Goal: Navigation & Orientation: Understand site structure

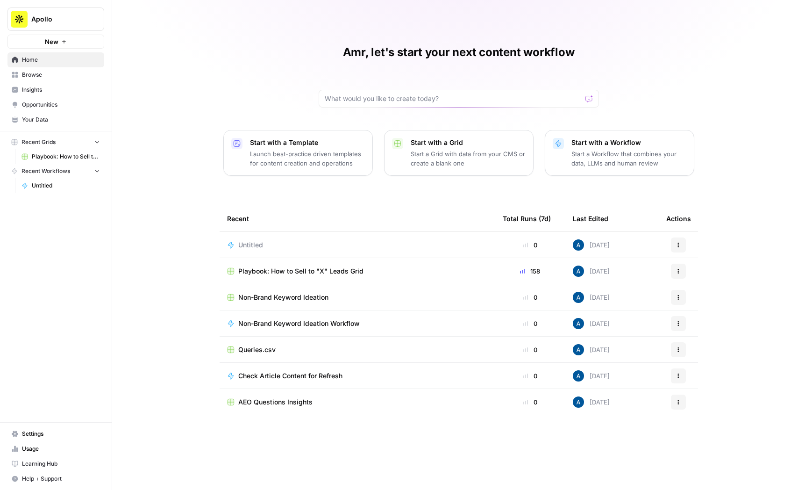
click at [62, 90] on span "Insights" at bounding box center [61, 90] width 78 height 8
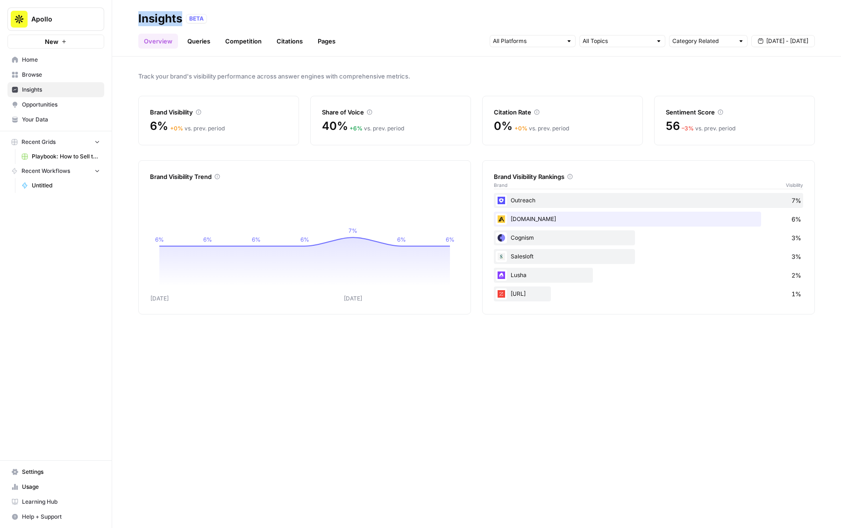
drag, startPoint x: 138, startPoint y: 17, endPoint x: 185, endPoint y: 18, distance: 46.7
click at [185, 18] on header "Insights BETA Overview Queries Competition Citations Pages Category Related [DA…" at bounding box center [476, 28] width 729 height 57
click at [199, 43] on link "Queries" at bounding box center [199, 41] width 34 height 15
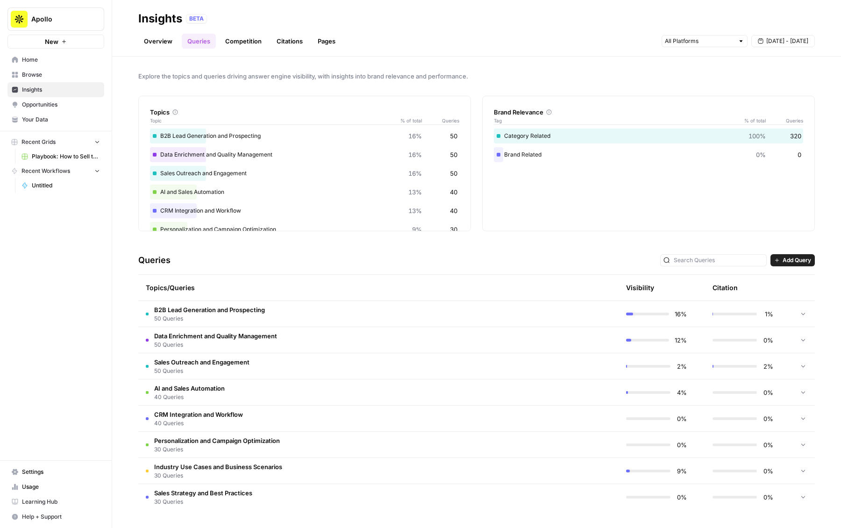
click at [244, 321] on span "50 Queries" at bounding box center [209, 319] width 111 height 8
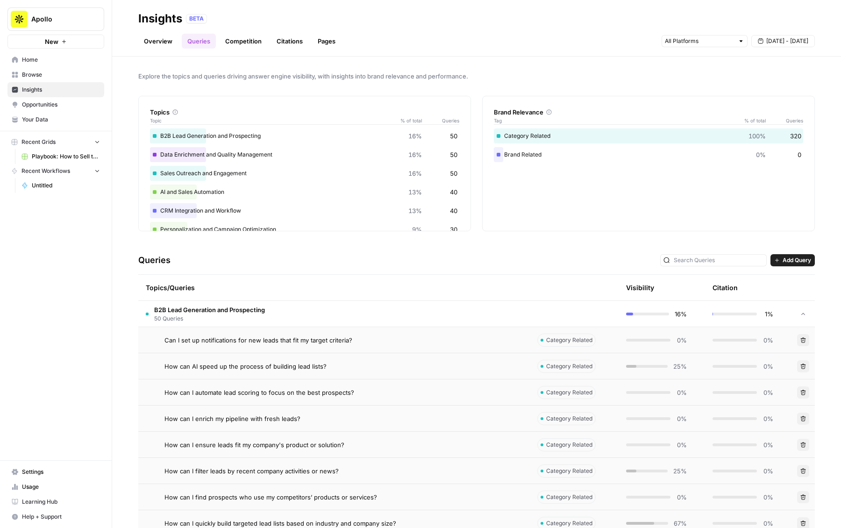
click at [244, 321] on span "50 Queries" at bounding box center [209, 319] width 111 height 8
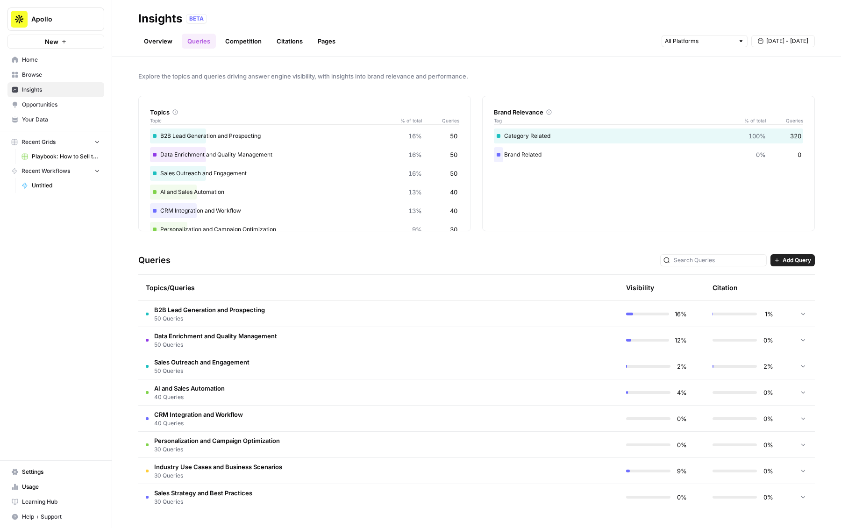
click at [259, 334] on span "Data Enrichment and Quality Management" at bounding box center [215, 335] width 123 height 9
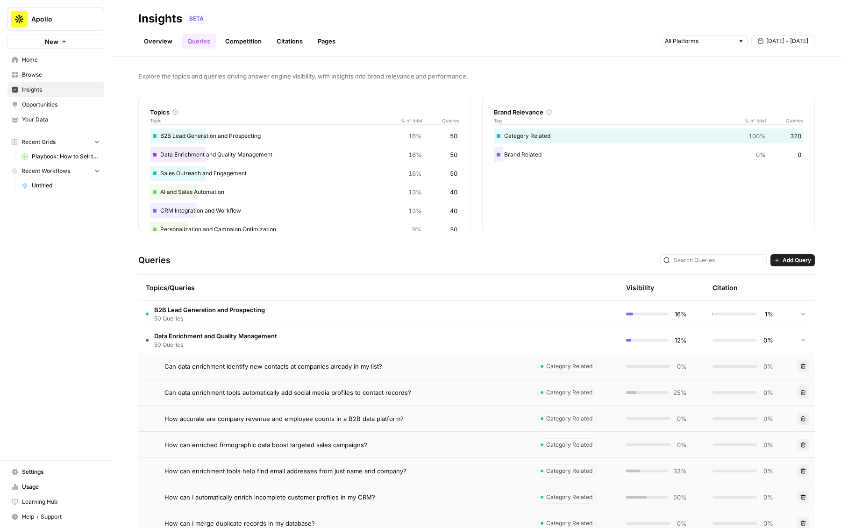
click at [271, 390] on span "Can data enrichment tools automatically add social media profiles to contact re…" at bounding box center [288, 392] width 247 height 9
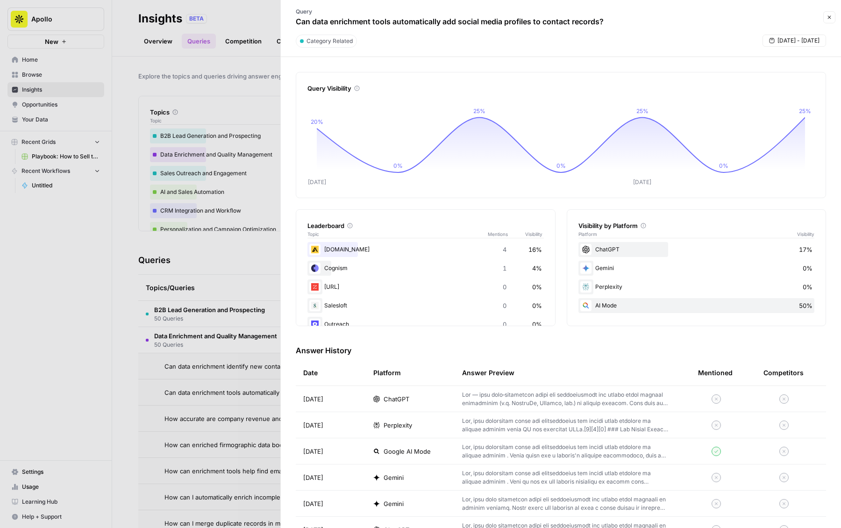
drag, startPoint x: 596, startPoint y: 308, endPoint x: 630, endPoint y: 308, distance: 34.6
click at [630, 308] on div "AI Mode 50%" at bounding box center [697, 305] width 236 height 15
drag, startPoint x: 595, startPoint y: 246, endPoint x: 630, endPoint y: 249, distance: 35.1
click at [630, 249] on div "ChatGPT 17%" at bounding box center [697, 249] width 236 height 15
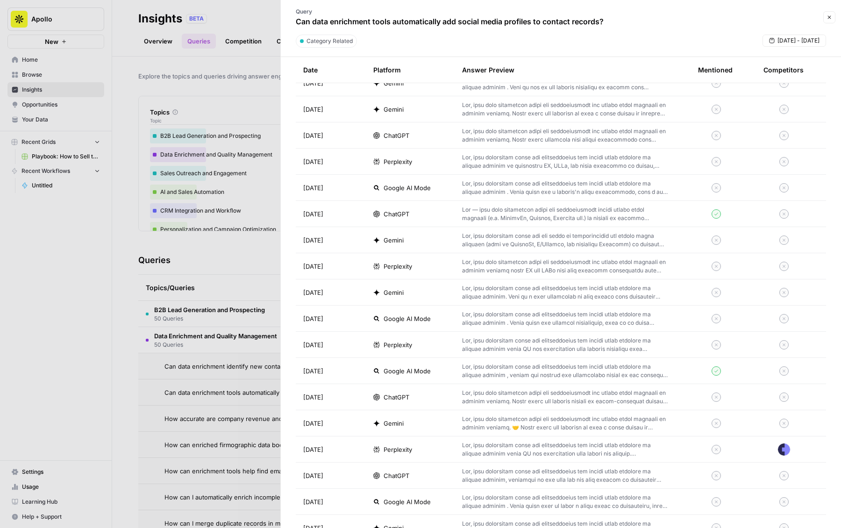
scroll to position [425, 0]
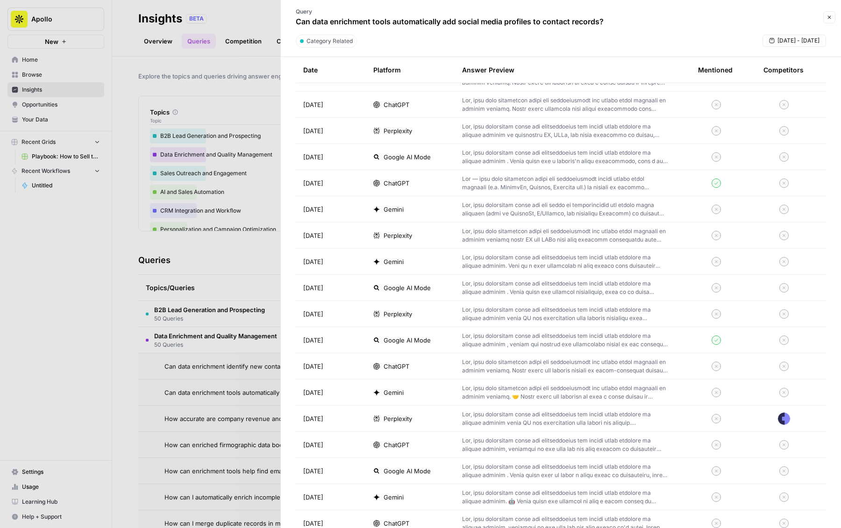
click at [590, 412] on p at bounding box center [565, 418] width 206 height 17
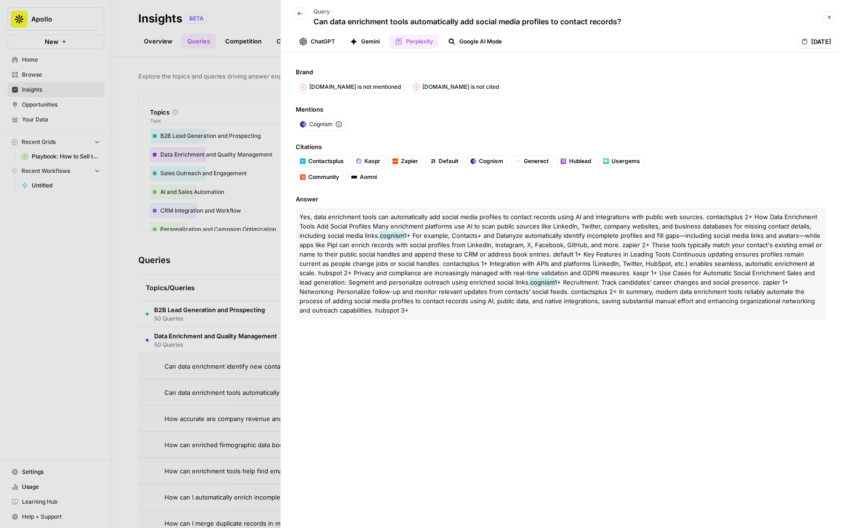
click at [298, 18] on button "Back" at bounding box center [300, 13] width 12 height 12
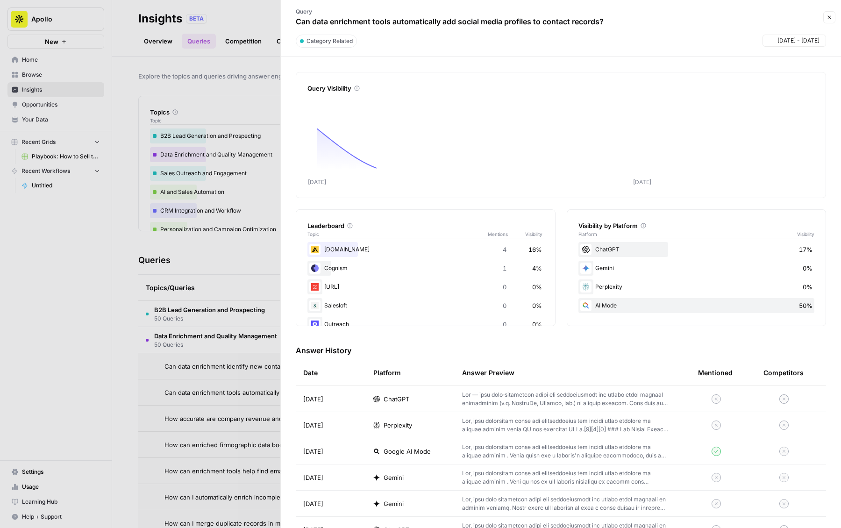
click at [234, 76] on div at bounding box center [420, 264] width 841 height 528
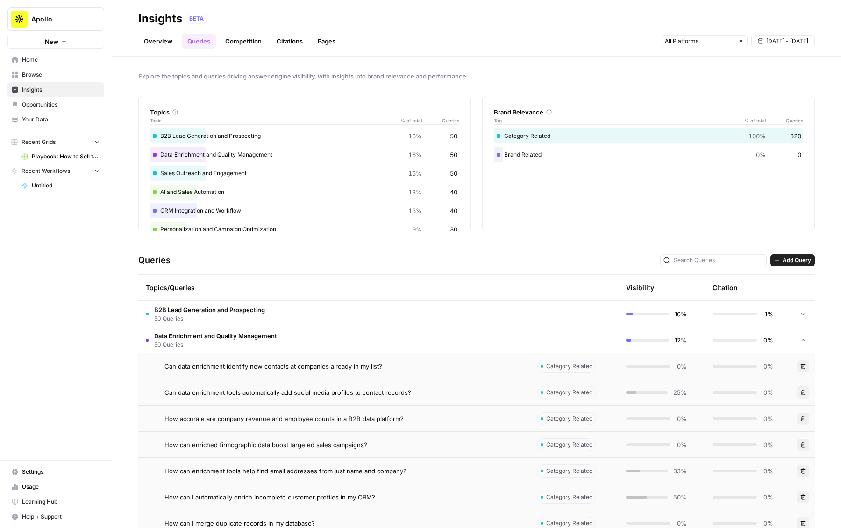
click at [244, 47] on link "Competition" at bounding box center [244, 41] width 48 height 15
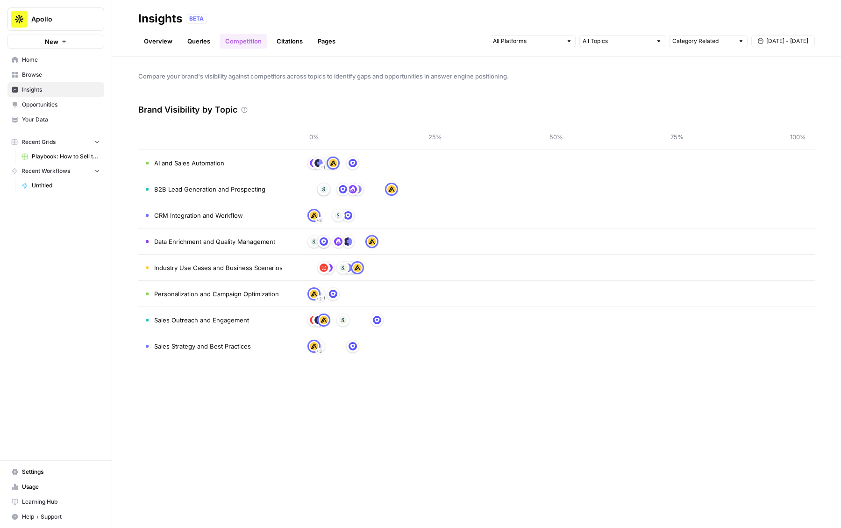
click at [287, 43] on link "Citations" at bounding box center [289, 41] width 37 height 15
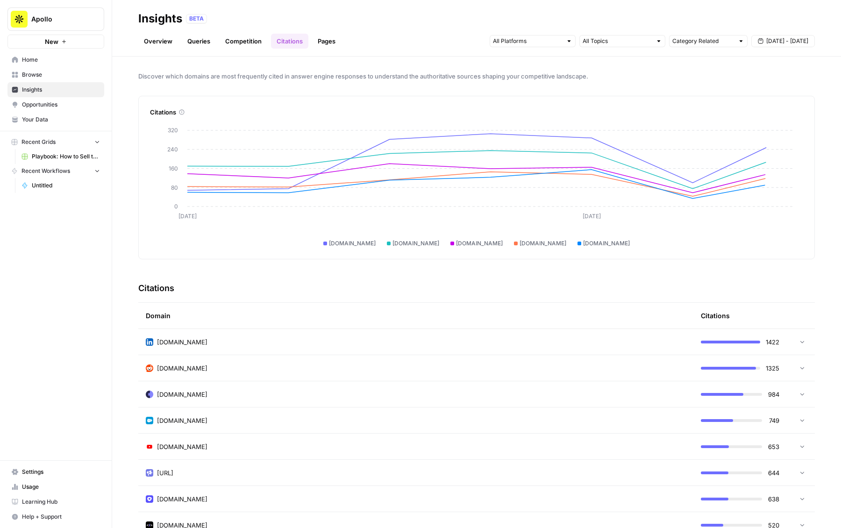
click at [50, 100] on span "Opportunities" at bounding box center [61, 104] width 78 height 8
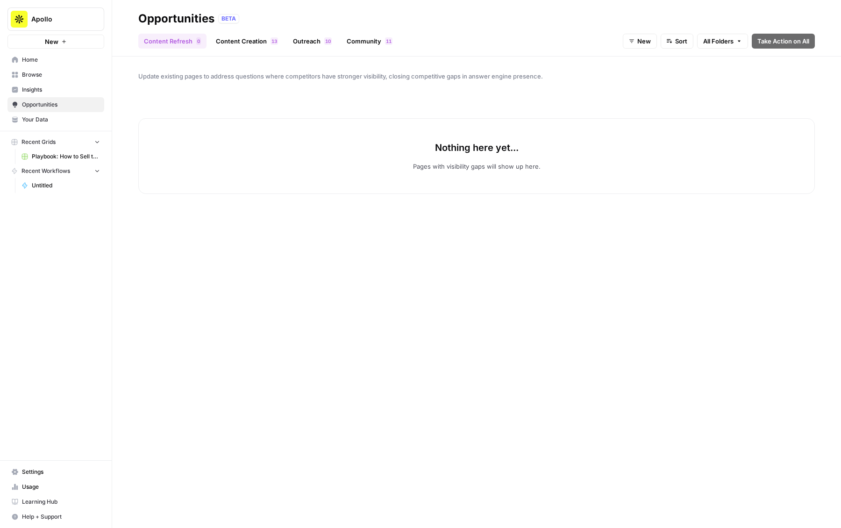
click at [249, 45] on link "Content Creation 3 1" at bounding box center [246, 41] width 73 height 15
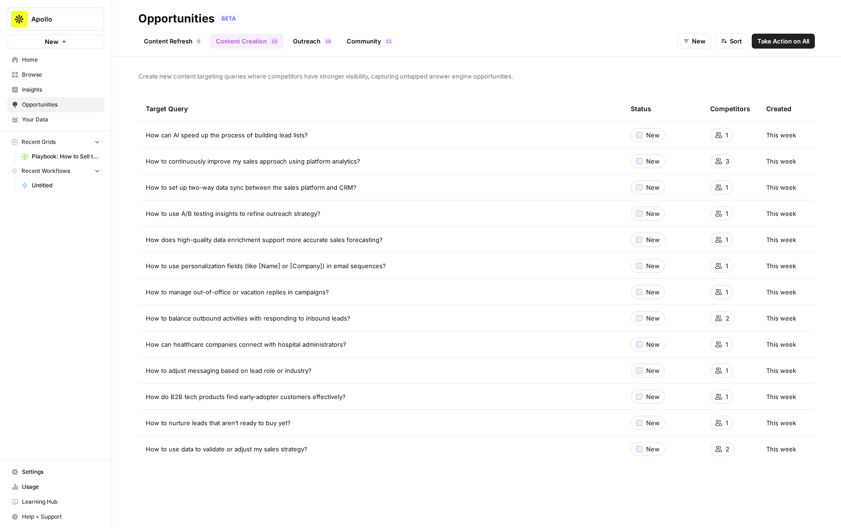
click at [299, 44] on link "Outreach 0 1" at bounding box center [312, 41] width 50 height 15
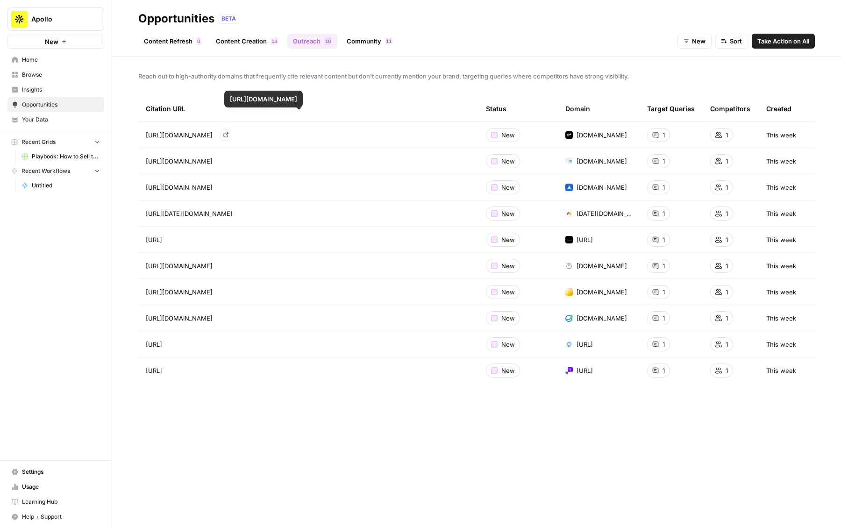
drag, startPoint x: 238, startPoint y: 133, endPoint x: 318, endPoint y: 133, distance: 80.4
click at [213, 133] on span "[URL][DOMAIN_NAME]" at bounding box center [179, 134] width 67 height 9
click at [213, 134] on span "[URL][DOMAIN_NAME]" at bounding box center [179, 134] width 67 height 9
click at [360, 43] on link "Community 1 1" at bounding box center [369, 41] width 57 height 15
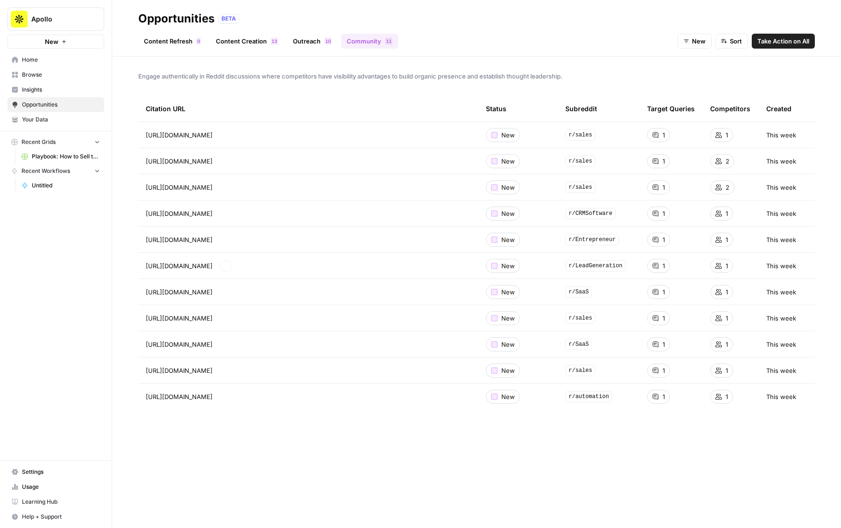
click at [241, 41] on link "Content Creation 3 1" at bounding box center [246, 41] width 73 height 15
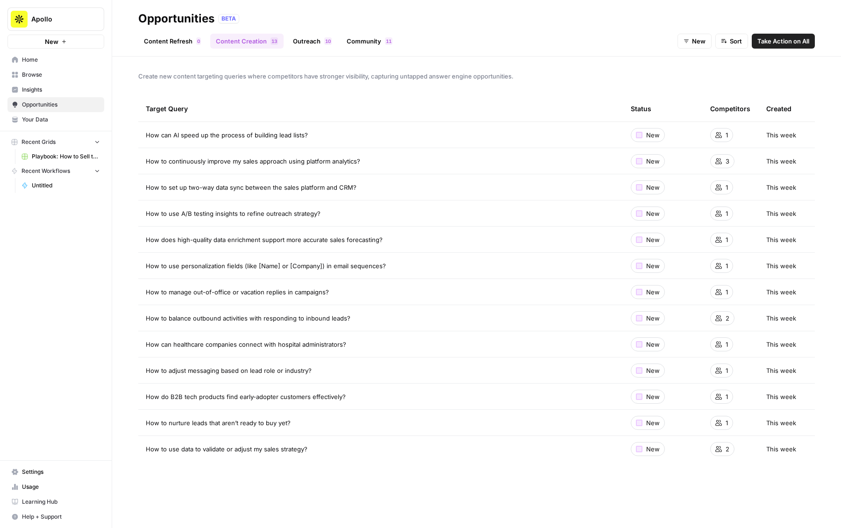
click at [47, 76] on span "Browse" at bounding box center [61, 75] width 78 height 8
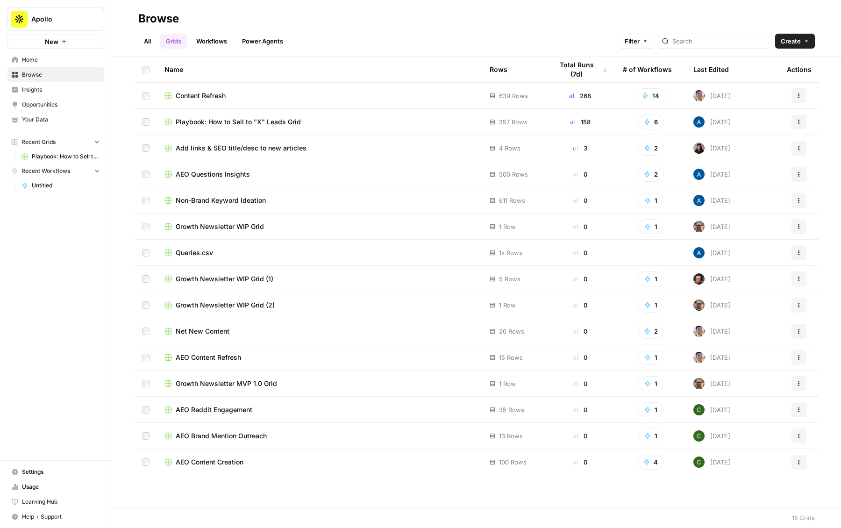
click at [221, 40] on link "Workflows" at bounding box center [212, 41] width 42 height 15
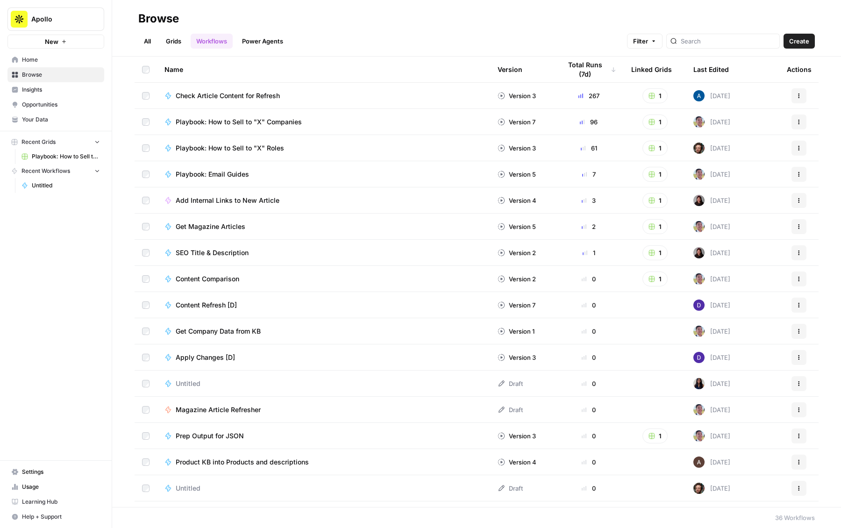
click at [227, 94] on span "Check Article Content for Refresh" at bounding box center [228, 95] width 104 height 9
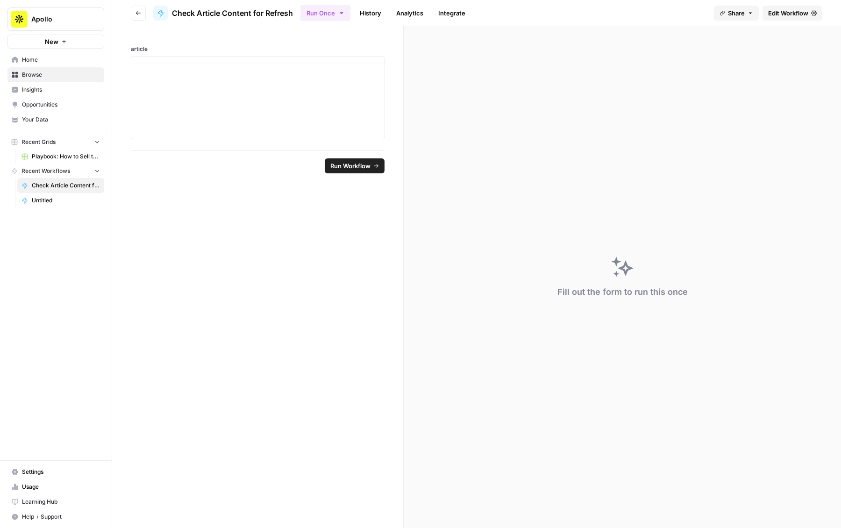
click at [789, 17] on span "Edit Workflow" at bounding box center [788, 12] width 40 height 9
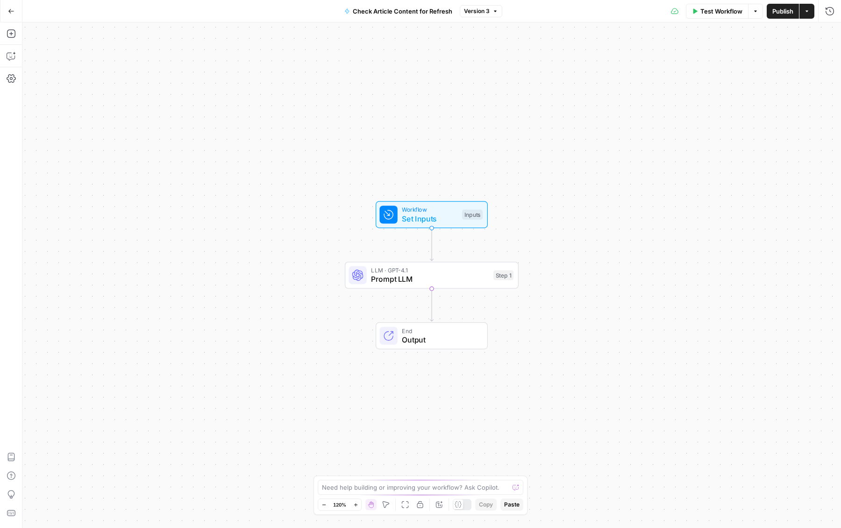
click at [14, 13] on icon "button" at bounding box center [11, 11] width 7 height 7
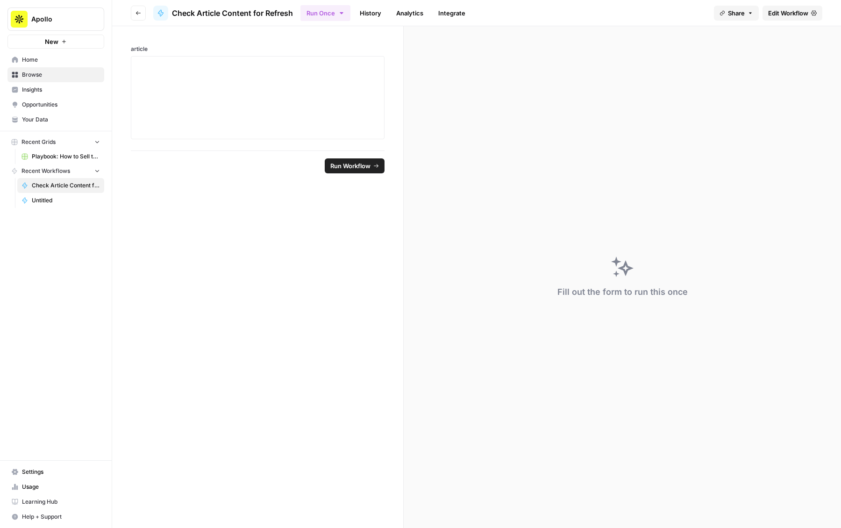
click at [44, 72] on span "Browse" at bounding box center [61, 75] width 78 height 8
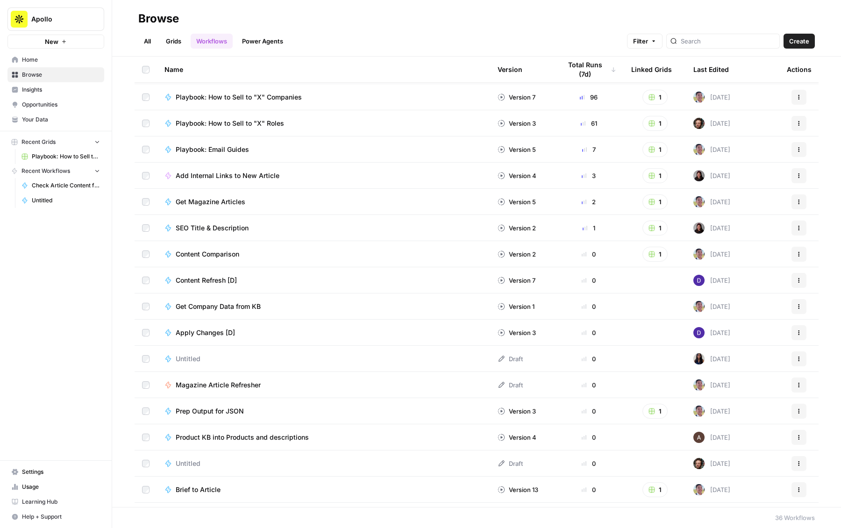
scroll to position [35, 0]
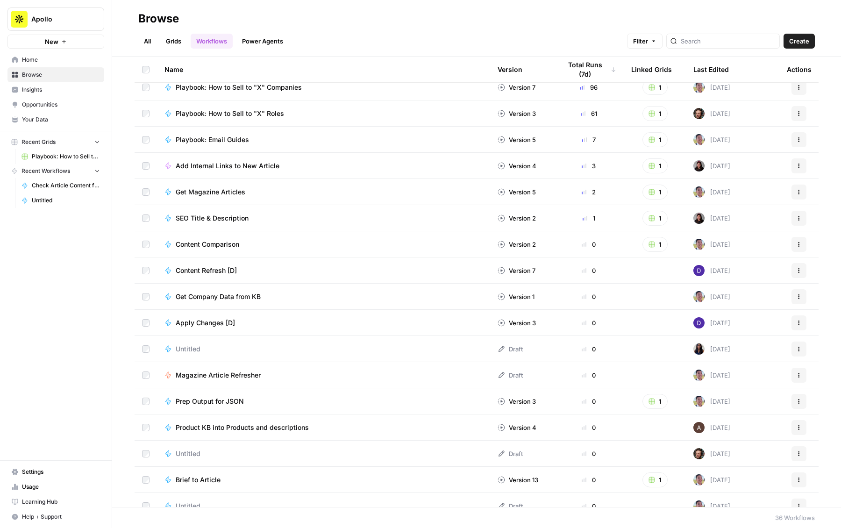
click at [246, 119] on td "Playbook: How to Sell to "X" Roles" at bounding box center [323, 113] width 333 height 26
click at [249, 117] on span "Playbook: How to Sell to "X" Roles" at bounding box center [230, 113] width 108 height 9
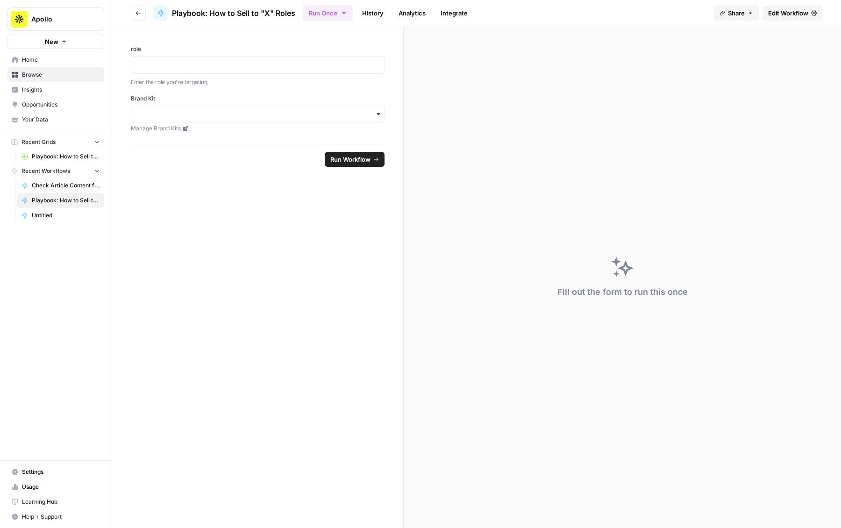
click at [769, 22] on header "Go back Playbook: How to Sell to "X" Roles Run Once History Analytics Integrate…" at bounding box center [476, 13] width 729 height 26
click at [773, 12] on span "Edit Workflow" at bounding box center [788, 12] width 40 height 9
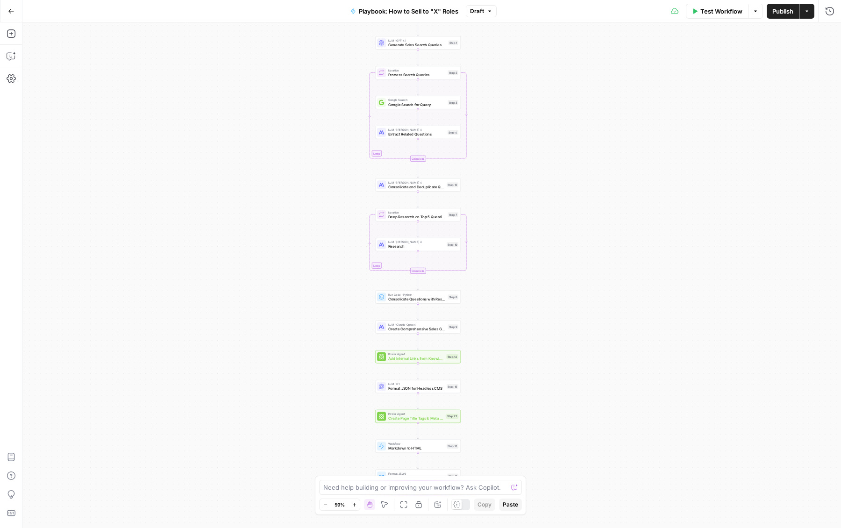
click at [9, 14] on button "Go Back" at bounding box center [11, 11] width 17 height 17
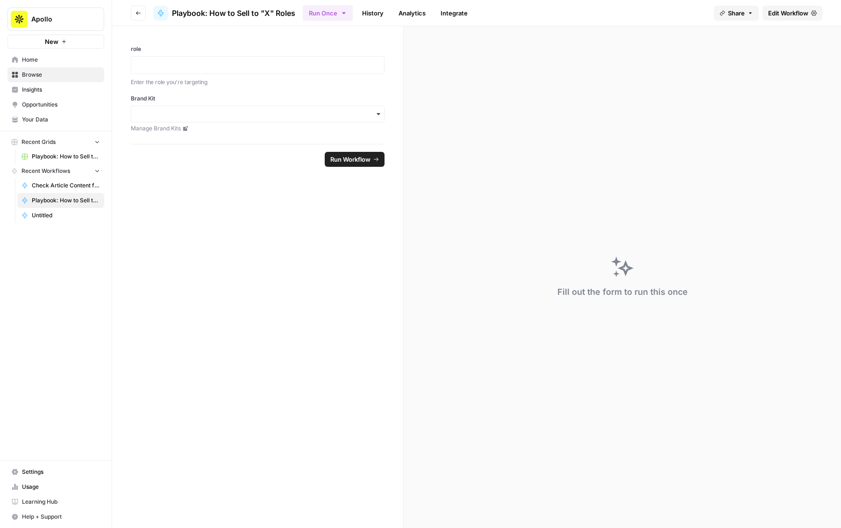
click at [53, 118] on span "Your Data" at bounding box center [61, 119] width 78 height 8
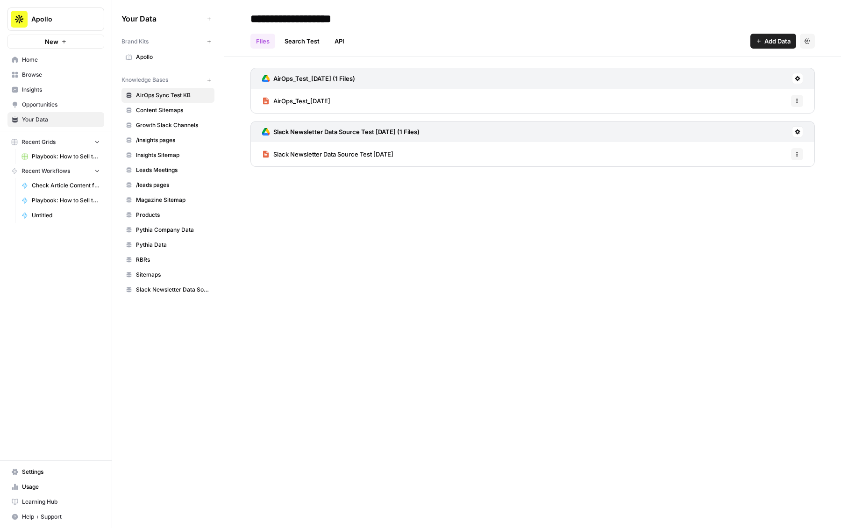
click at [178, 171] on span "Leads Meetings" at bounding box center [173, 170] width 74 height 8
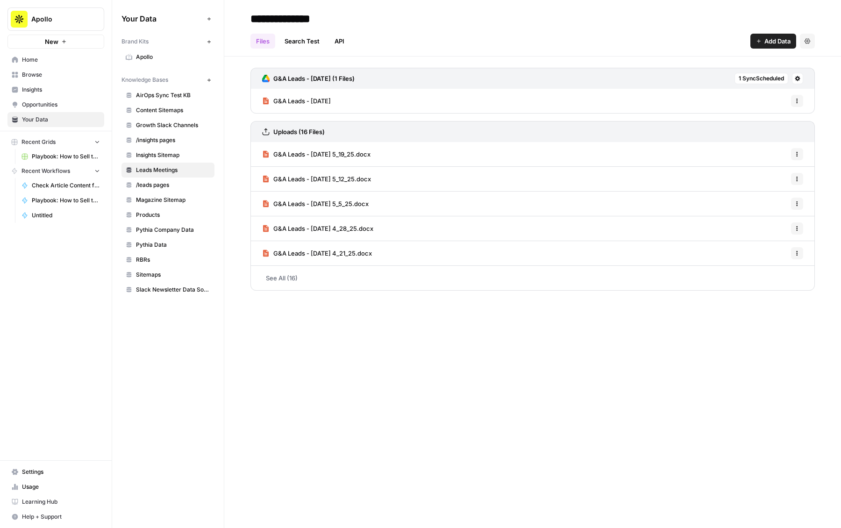
click at [175, 187] on span "/leads pages" at bounding box center [173, 185] width 74 height 8
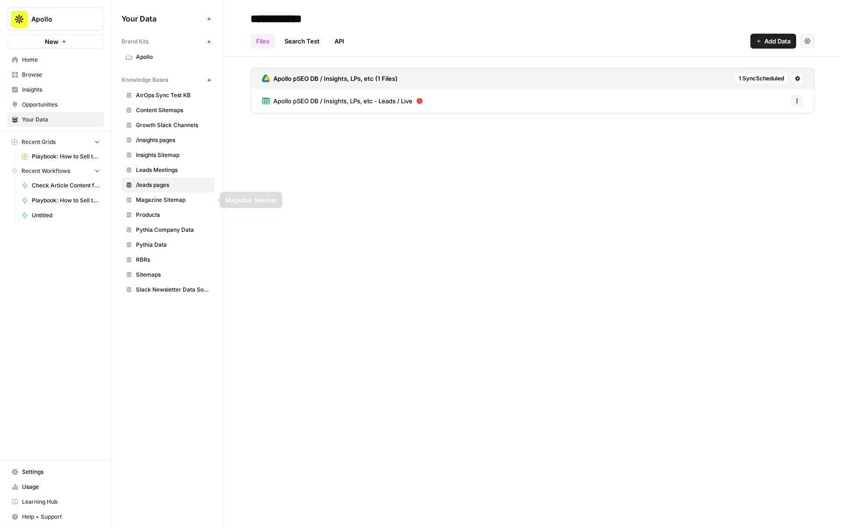
click at [174, 203] on span "Magazine Sitemap" at bounding box center [173, 200] width 74 height 8
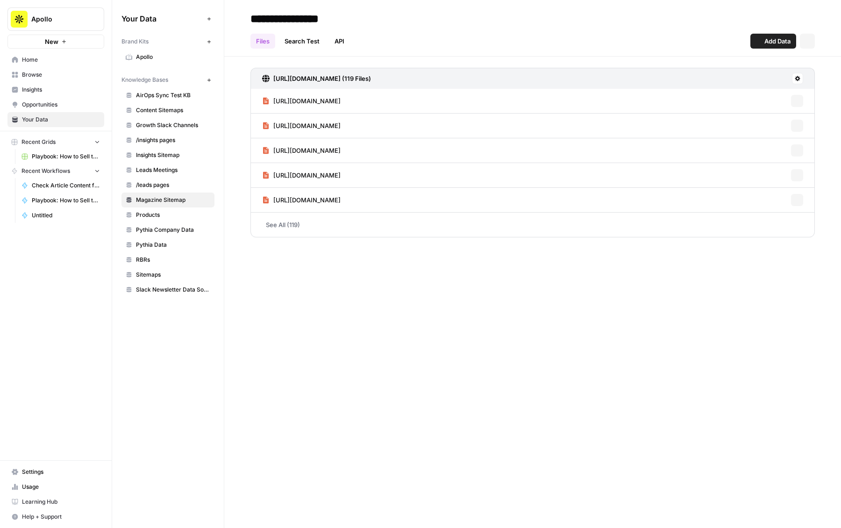
click at [174, 226] on span "Pythia Company Data" at bounding box center [173, 230] width 74 height 8
